Goal: Task Accomplishment & Management: Complete application form

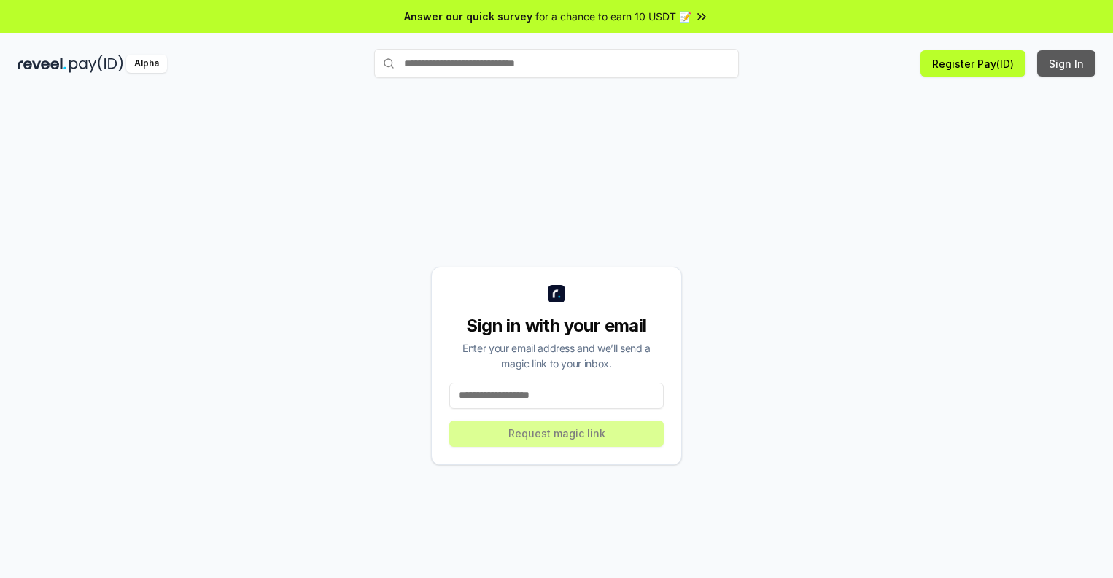
click at [1067, 63] on button "Sign In" at bounding box center [1066, 63] width 58 height 26
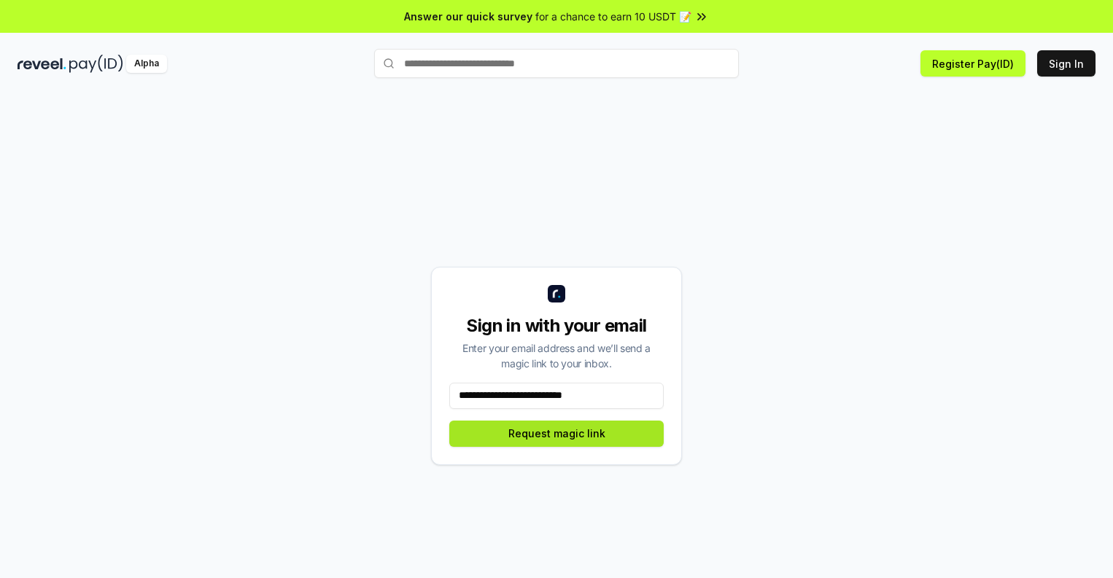
type input "**********"
click at [556, 433] on button "Request magic link" at bounding box center [556, 434] width 214 height 26
